Goal: Information Seeking & Learning: Learn about a topic

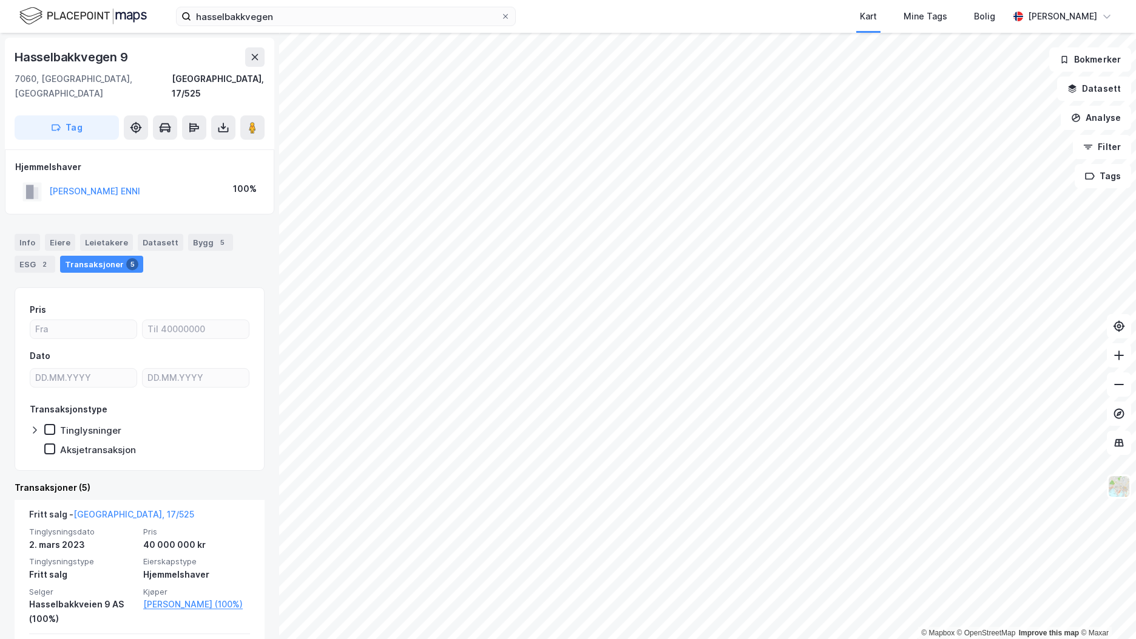
click at [98, 10] on img at bounding box center [82, 15] width 127 height 21
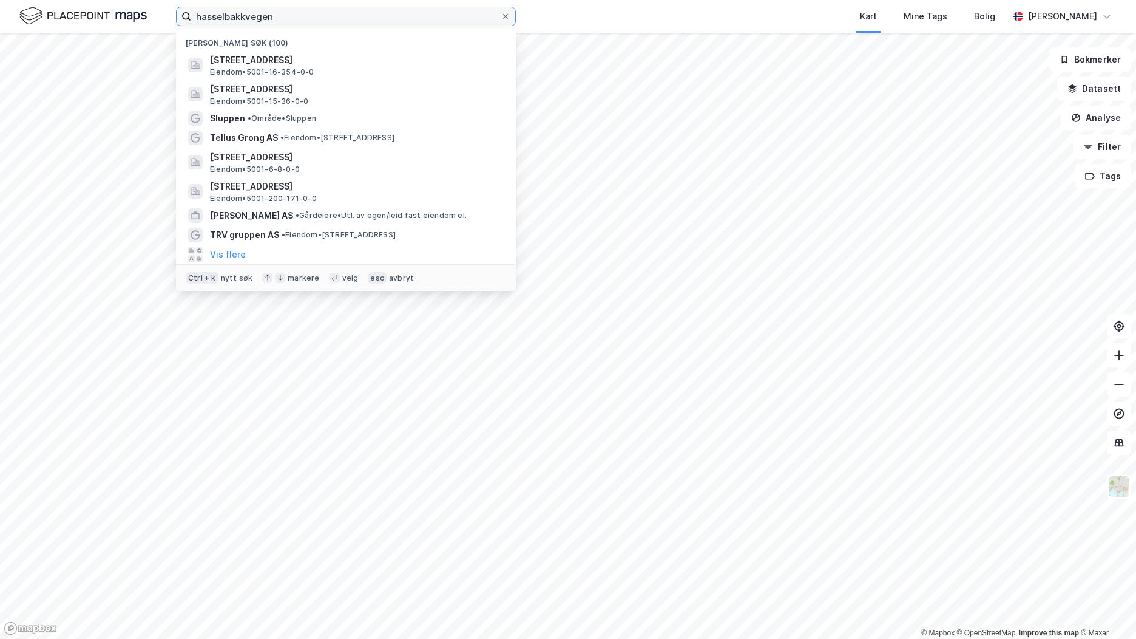
drag, startPoint x: 257, startPoint y: 15, endPoint x: 135, endPoint y: 13, distance: 122.0
click at [131, 13] on div "hasselbakkvegen Nylige søk (100) [STREET_ADDRESS], [GEOGRAPHIC_DATA] • 5001-16-…" at bounding box center [568, 16] width 1136 height 33
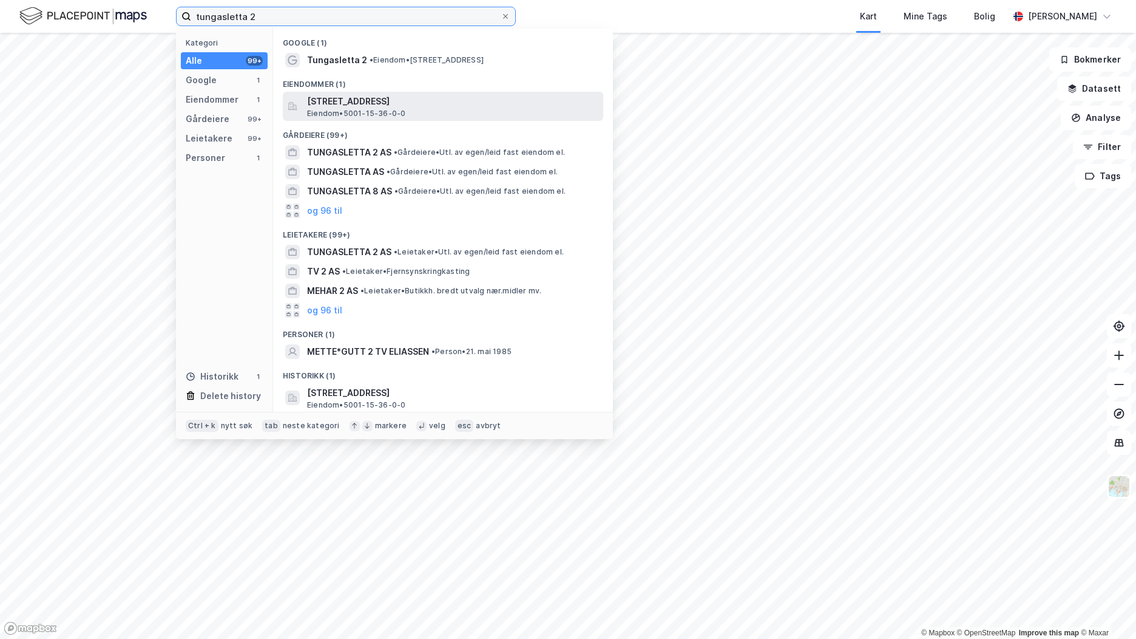
type input "tungasletta 2"
click at [426, 106] on span "[STREET_ADDRESS]" at bounding box center [452, 101] width 291 height 15
